Goal: Check status: Check status

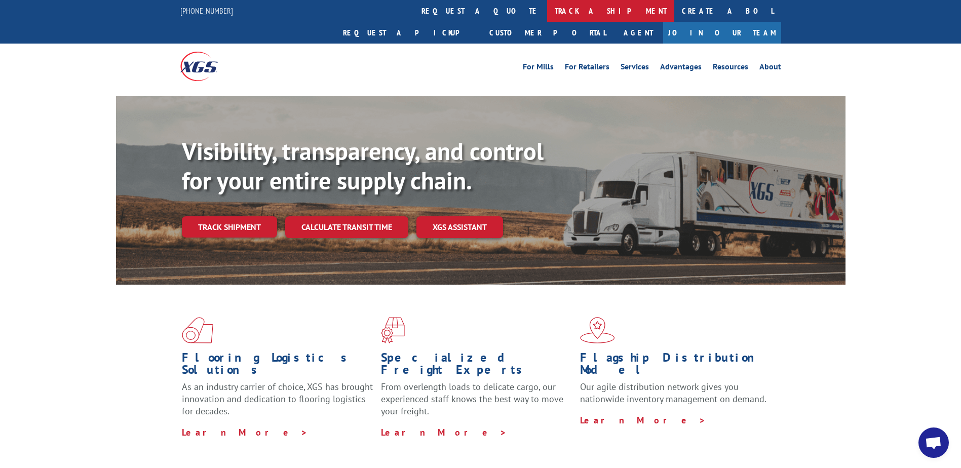
click at [547, 11] on link "track a shipment" at bounding box center [610, 11] width 127 height 22
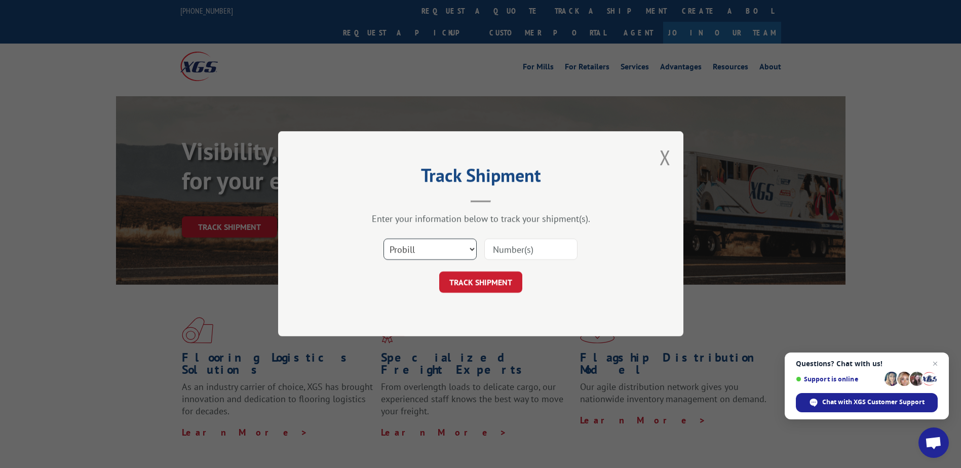
click at [472, 252] on select "Select category... Probill BOL PO" at bounding box center [429, 249] width 93 height 21
select select "bol"
click at [383, 239] on select "Select category... Probill BOL PO" at bounding box center [429, 249] width 93 height 21
click at [509, 249] on input at bounding box center [530, 249] width 93 height 21
paste input "242846"
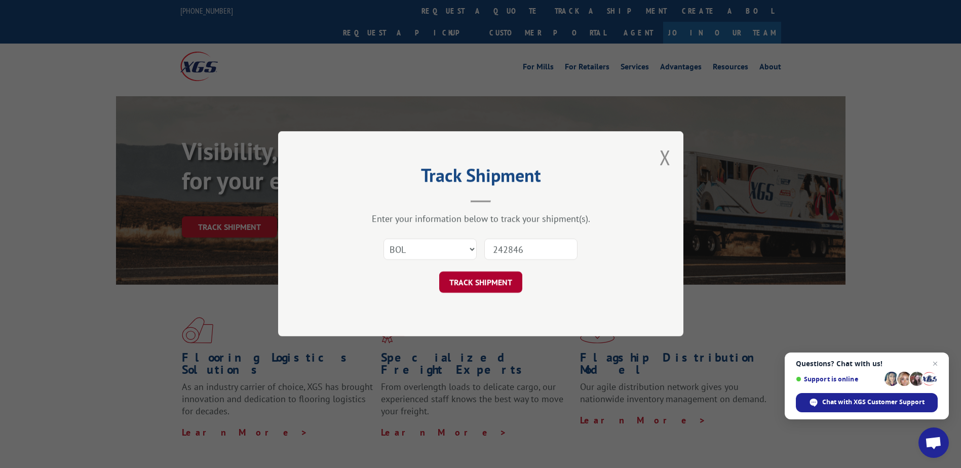
type input "242846"
click at [467, 288] on button "TRACK SHIPMENT" at bounding box center [480, 282] width 83 height 21
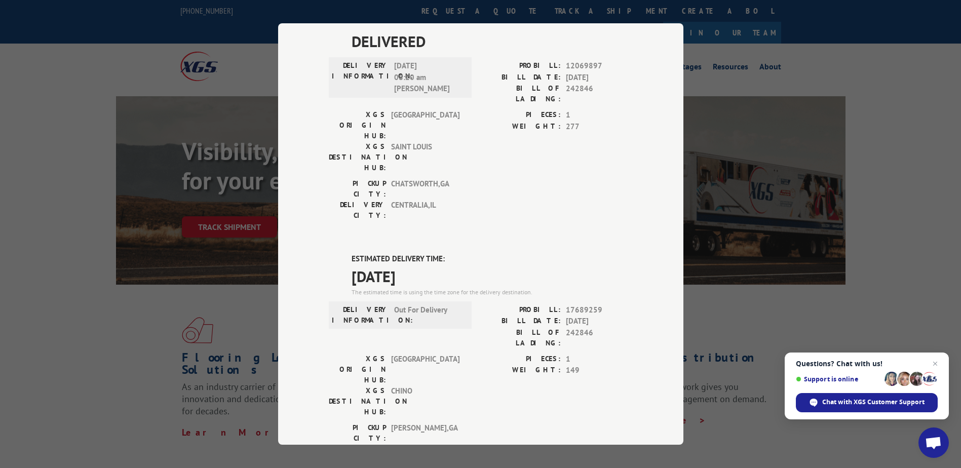
scroll to position [101, 0]
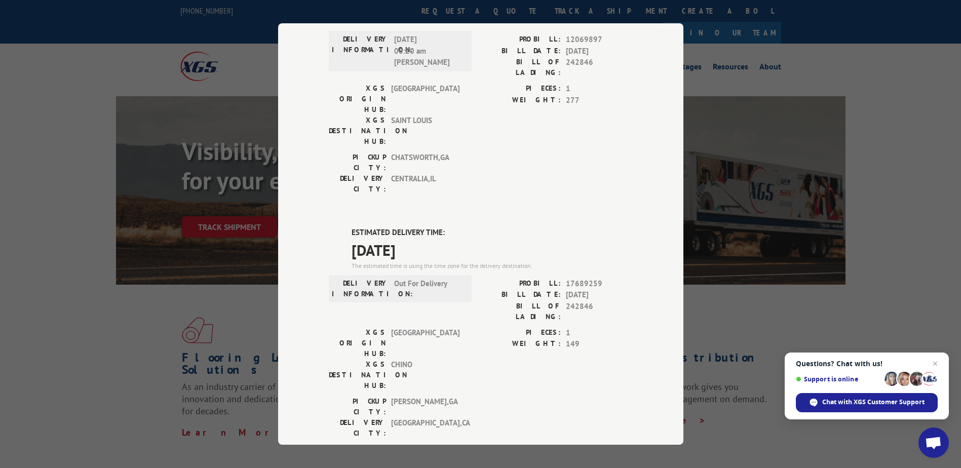
click at [539, 396] on div "[GEOGRAPHIC_DATA]: [GEOGRAPHIC_DATA] , [GEOGRAPHIC_DATA]: [GEOGRAPHIC_DATA] , […" at bounding box center [481, 420] width 304 height 48
